Goal: Task Accomplishment & Management: Use online tool/utility

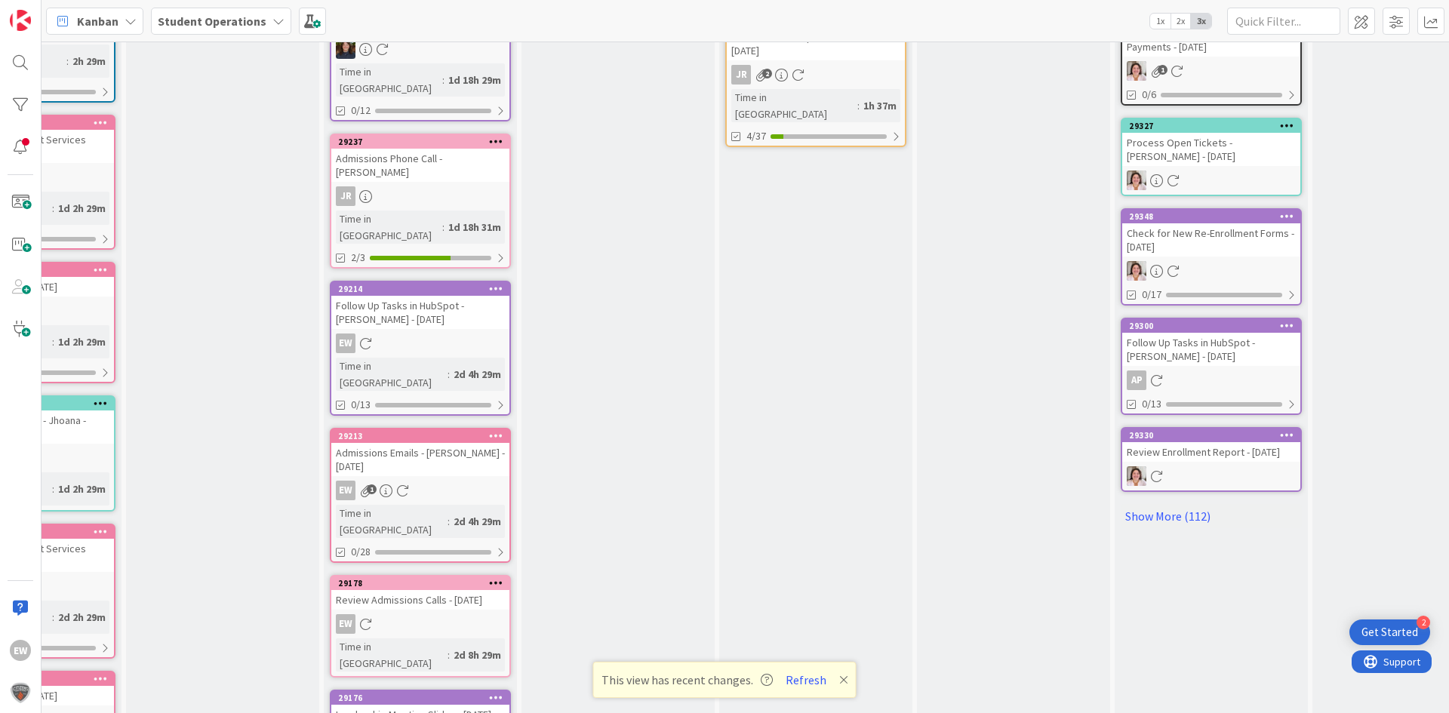
scroll to position [665, 711]
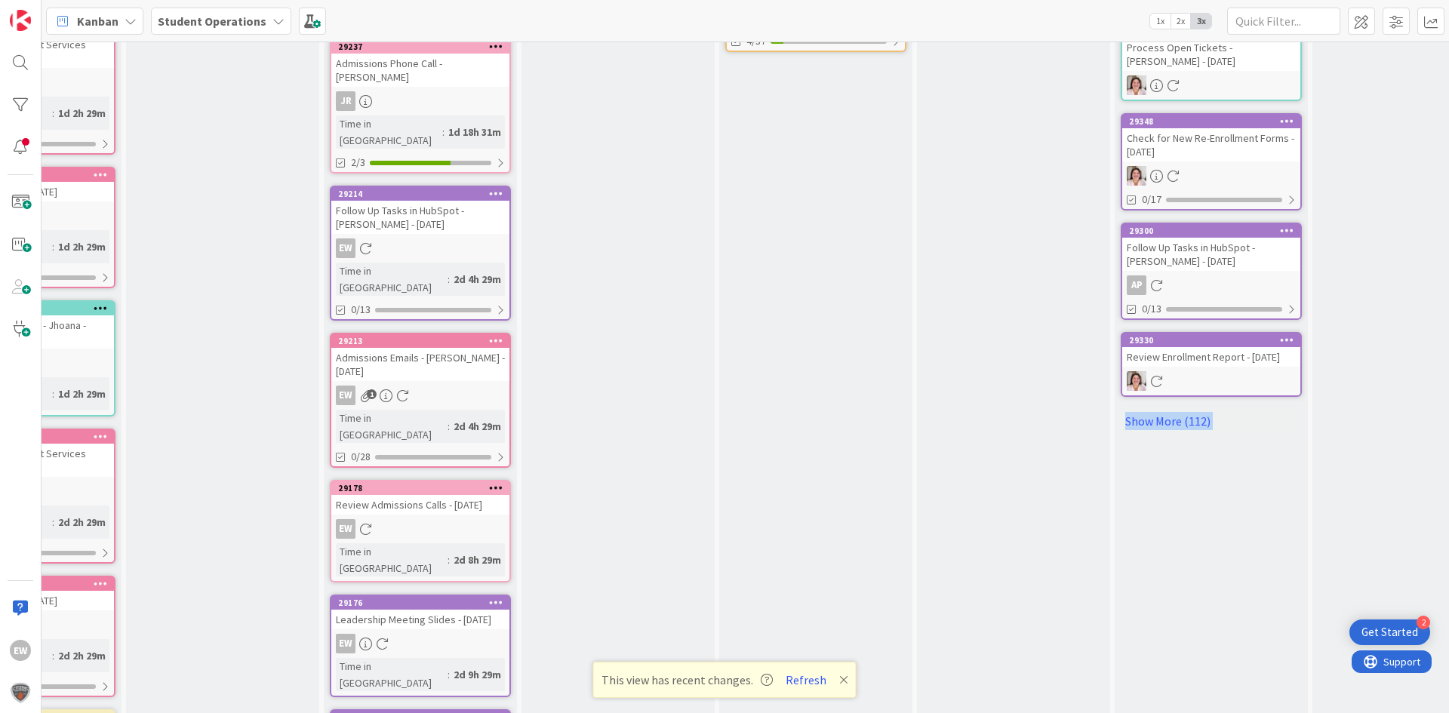
drag, startPoint x: 598, startPoint y: 701, endPoint x: 785, endPoint y: 695, distance: 187.2
click at [786, 702] on div "16 Future Automation / Process Building Add Card... 29276 Genius/HubSpot Update…" at bounding box center [744, 377] width 1407 height 672
click at [786, 679] on button "Refresh" at bounding box center [805, 680] width 51 height 20
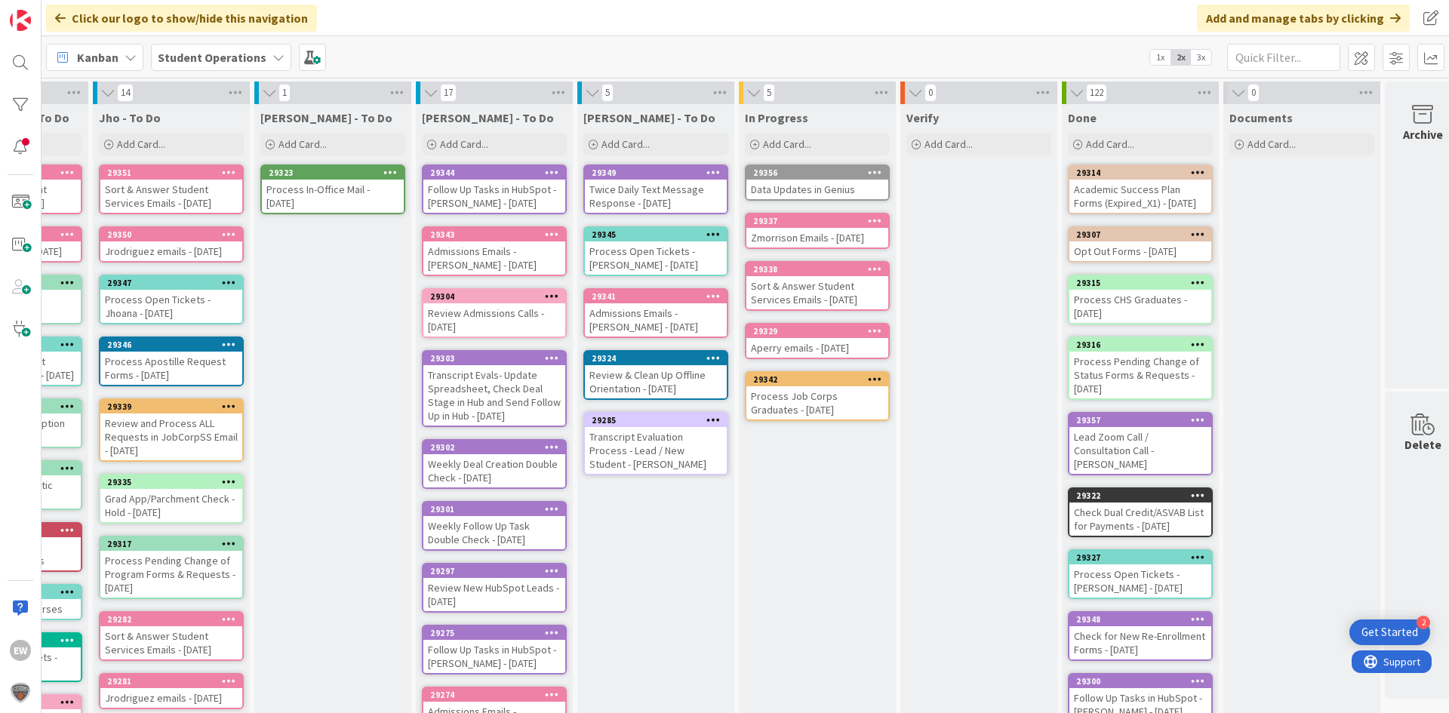
scroll to position [0, 443]
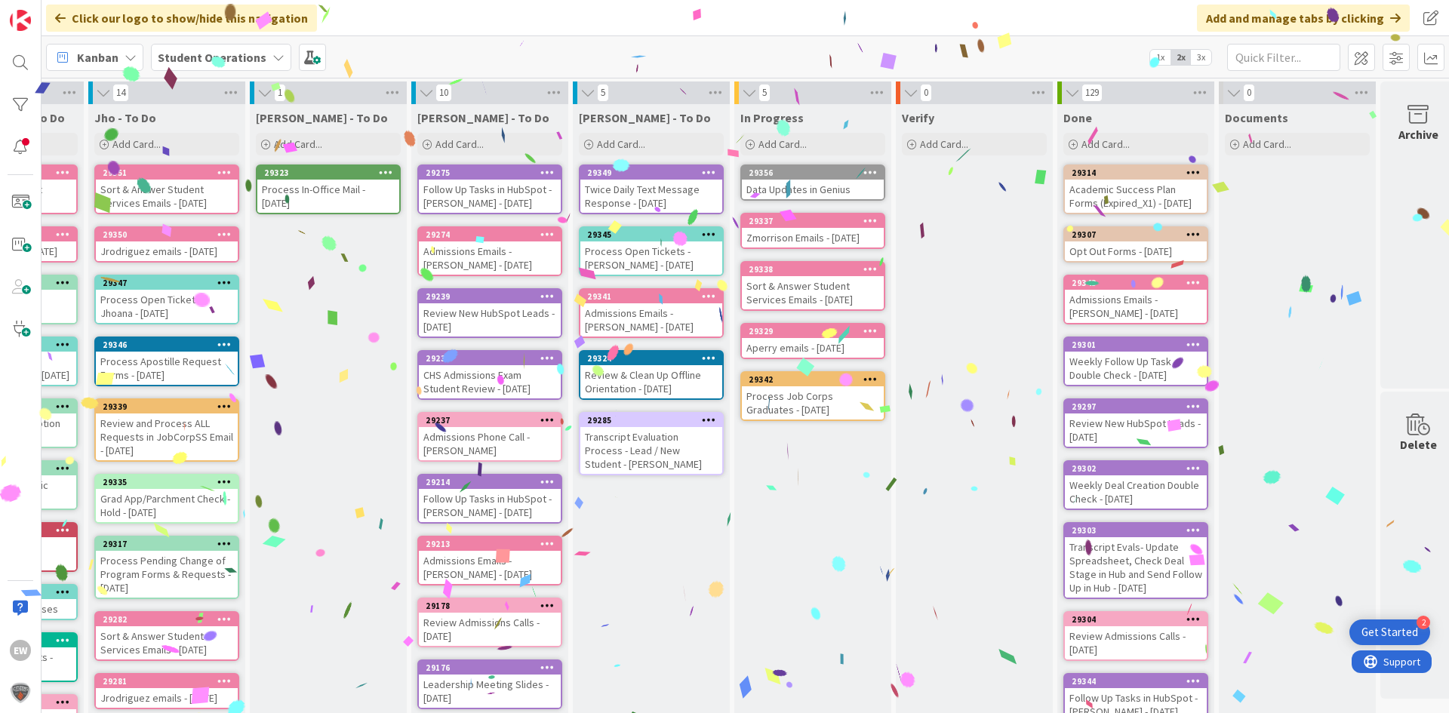
click at [432, 198] on div "Follow Up Tasks in HubSpot - [PERSON_NAME] - [DATE]" at bounding box center [490, 196] width 142 height 33
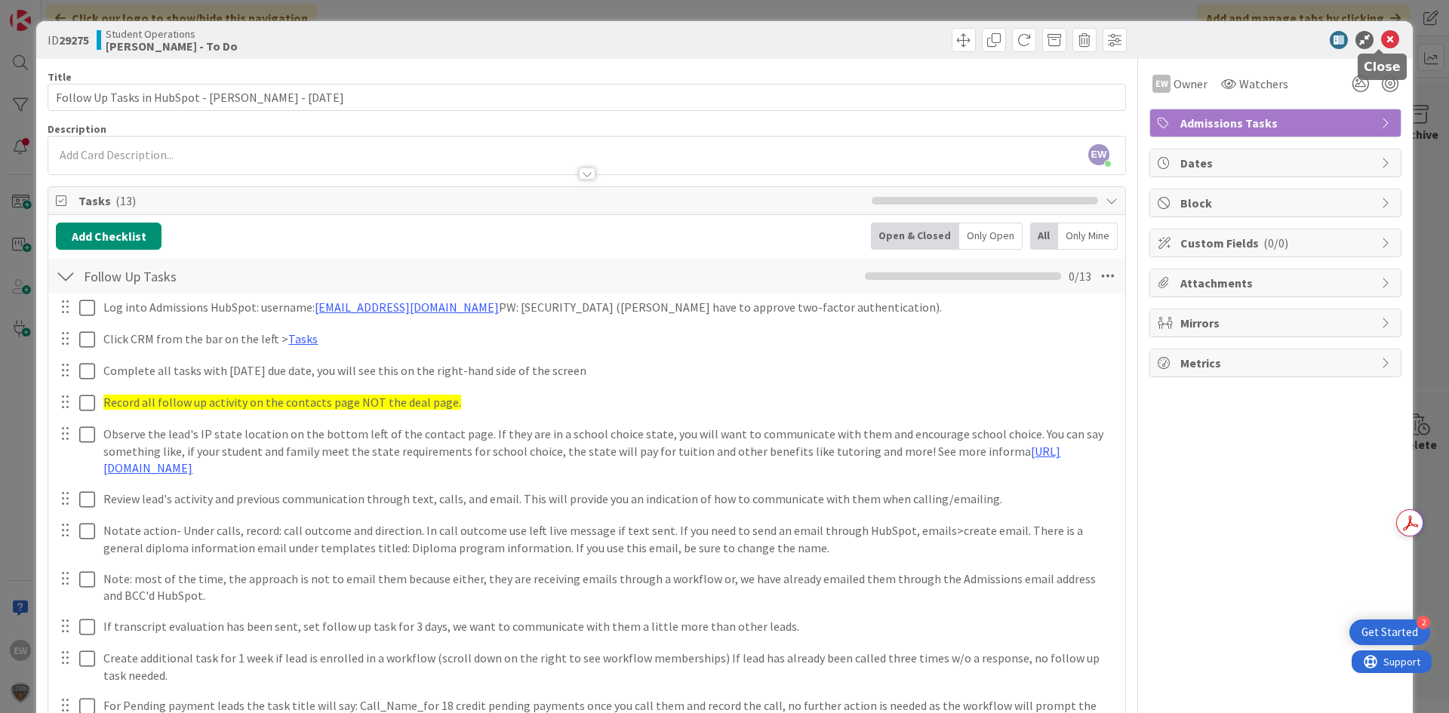
click at [1381, 41] on icon at bounding box center [1390, 40] width 18 height 18
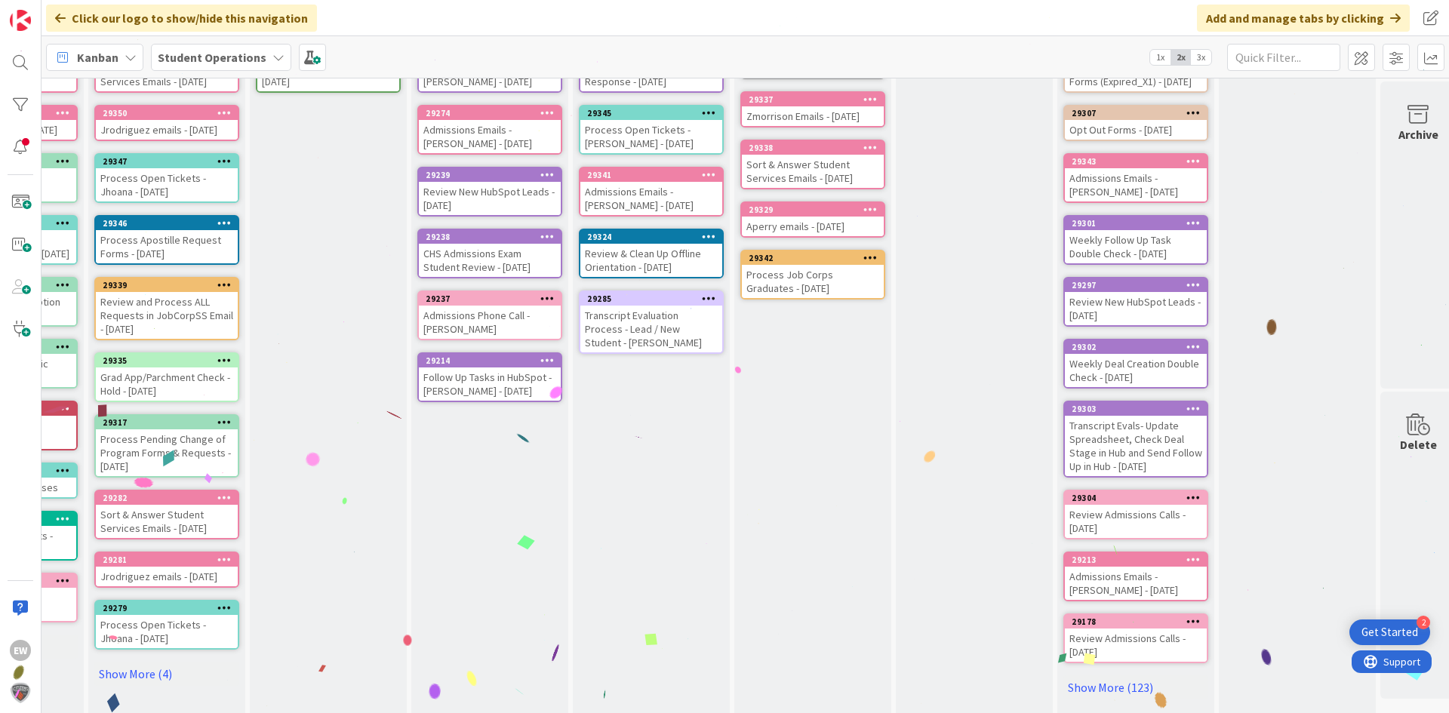
scroll to position [0, 443]
